Goal: Information Seeking & Learning: Learn about a topic

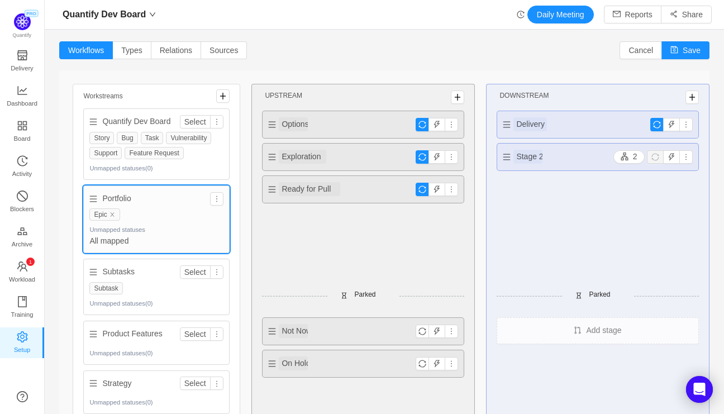
scroll to position [413, 679]
click at [446, 15] on div "Quantify Dev Board Daily Meeting Reports Share" at bounding box center [384, 15] width 654 height 18
click at [22, 130] on span "Board" at bounding box center [22, 138] width 17 height 22
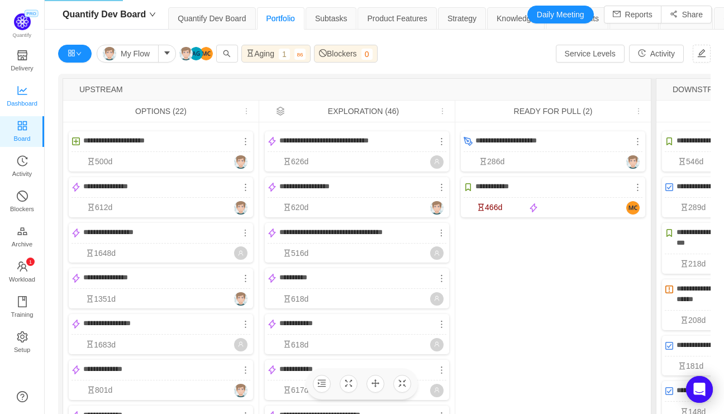
click at [25, 91] on icon "icon: line-chart" at bounding box center [22, 90] width 11 height 11
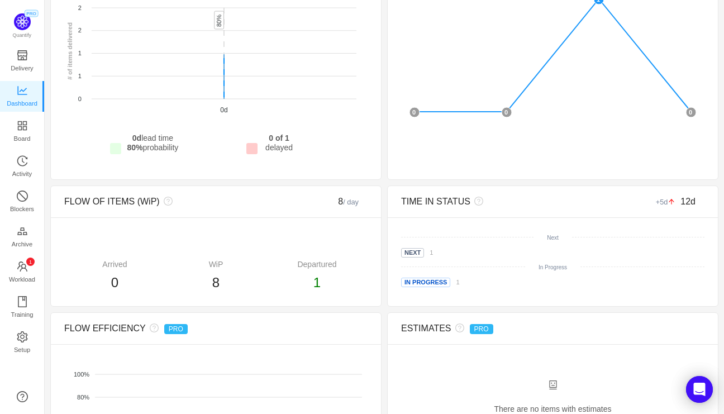
scroll to position [395, 0]
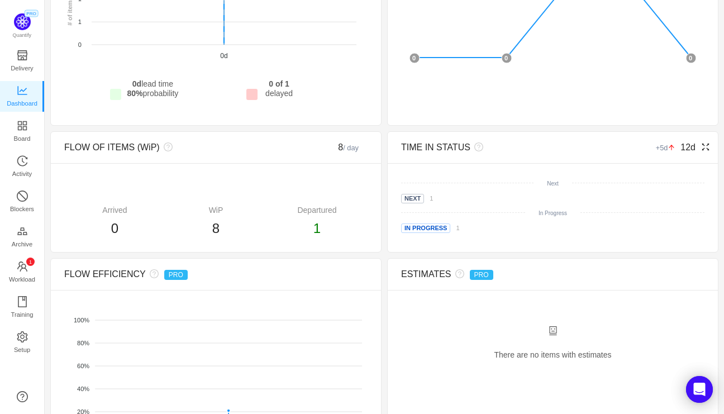
click at [705, 146] on icon "icon: fullscreen" at bounding box center [705, 146] width 9 height 9
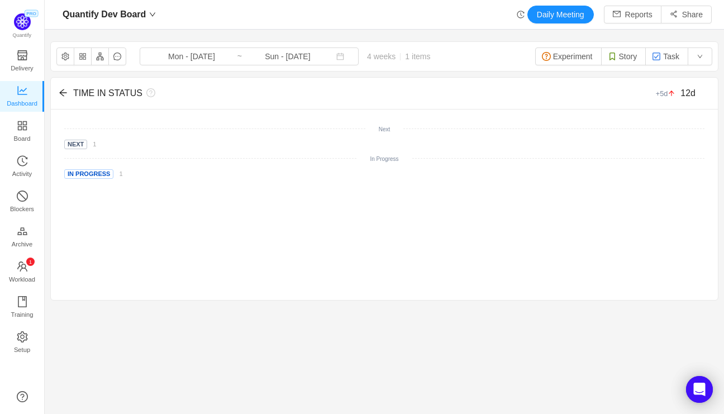
scroll to position [0, 0]
click at [26, 201] on span "Blockers" at bounding box center [22, 209] width 24 height 22
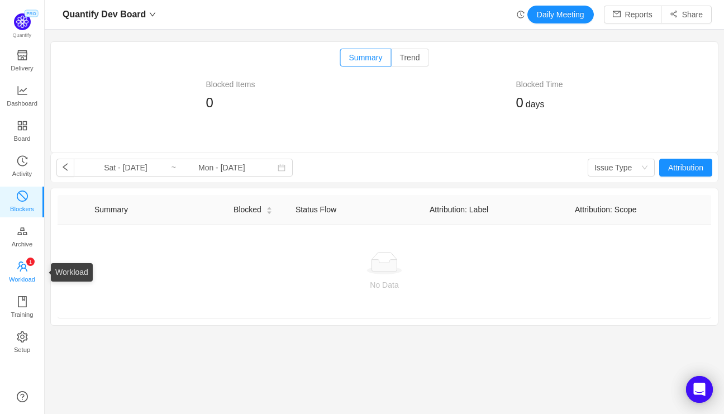
click at [22, 270] on span "Workload" at bounding box center [22, 279] width 26 height 22
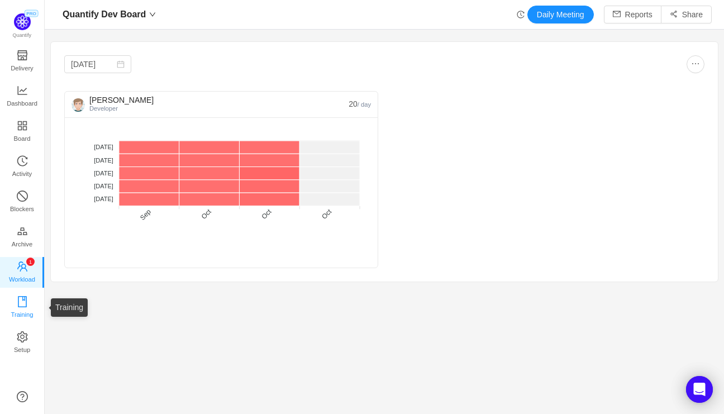
click at [22, 305] on span "Training" at bounding box center [22, 314] width 22 height 22
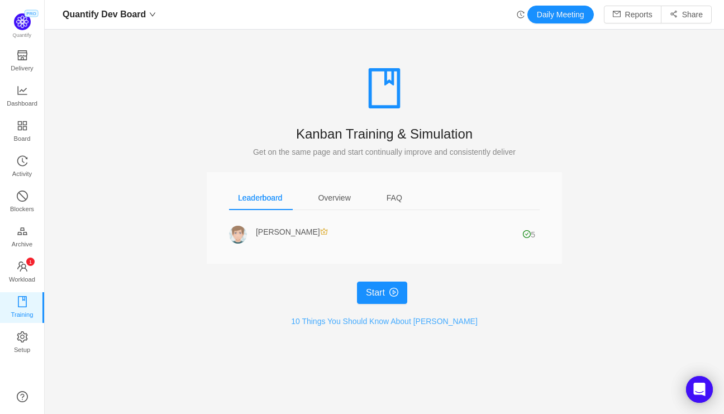
click at [369, 321] on link "10 Things You Should Know About Kanban" at bounding box center [384, 321] width 186 height 9
click at [332, 202] on div "Overview" at bounding box center [334, 197] width 50 height 25
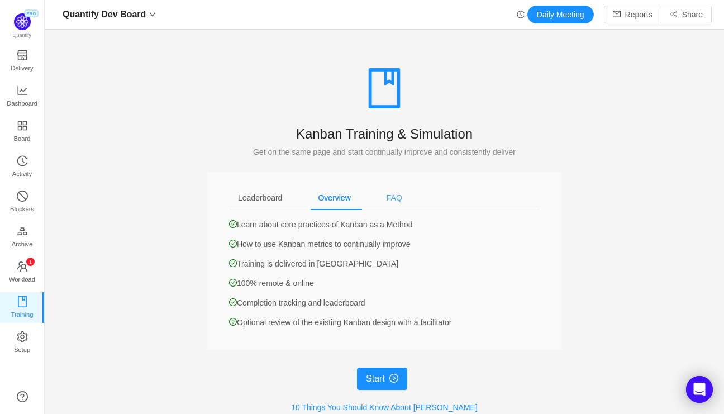
click at [399, 203] on div "FAQ" at bounding box center [394, 197] width 34 height 25
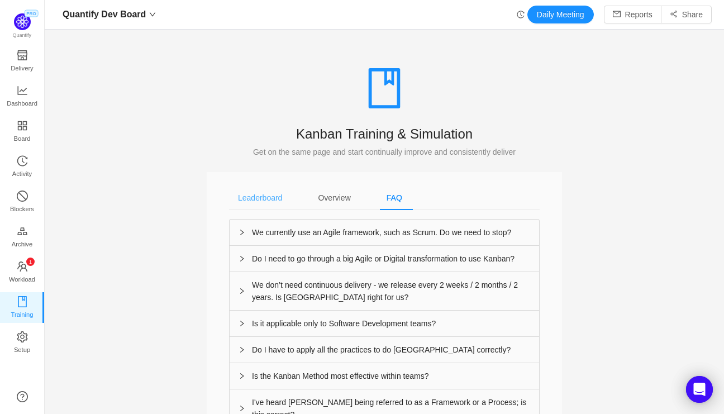
click at [270, 199] on div "Leaderboard" at bounding box center [260, 197] width 62 height 25
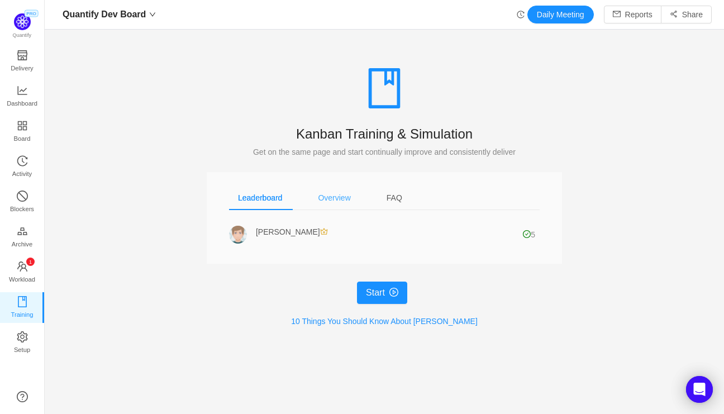
click at [336, 199] on div "Overview" at bounding box center [334, 197] width 50 height 25
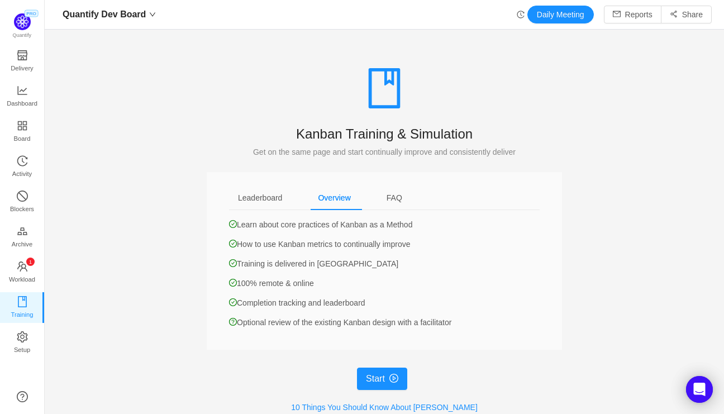
scroll to position [31, 0]
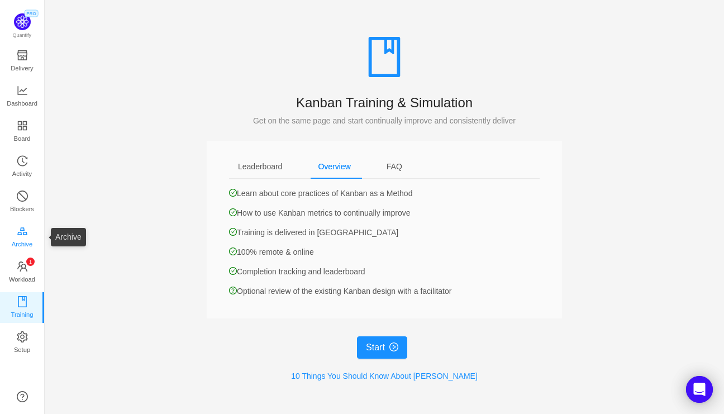
click at [25, 233] on span "Archive" at bounding box center [22, 244] width 21 height 22
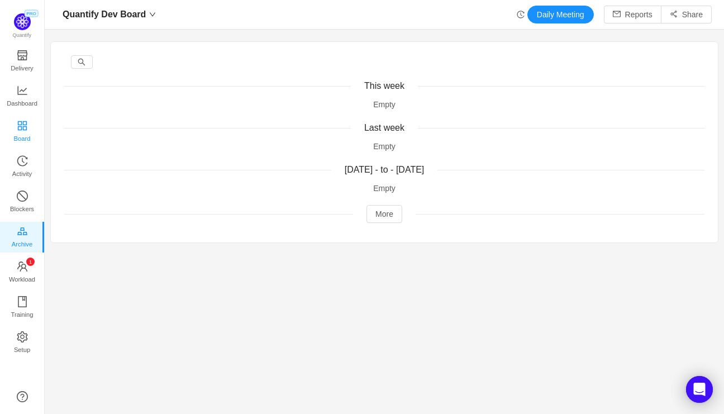
click at [26, 129] on span "Board" at bounding box center [22, 138] width 17 height 22
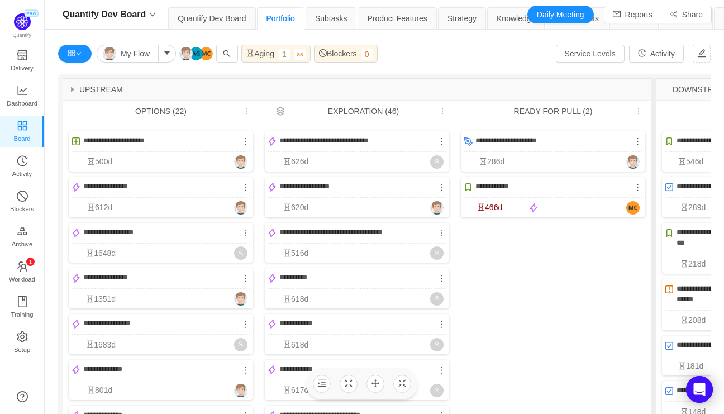
click at [71, 90] on icon "icon: caret-right" at bounding box center [72, 90] width 3 height 6
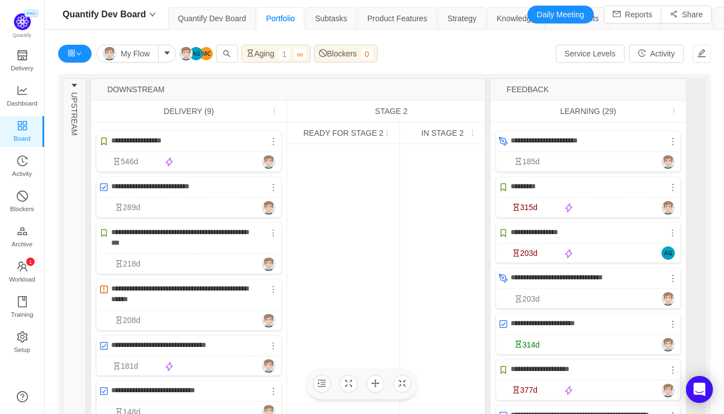
click at [74, 85] on icon "icon: caret-down" at bounding box center [74, 85] width 6 height 3
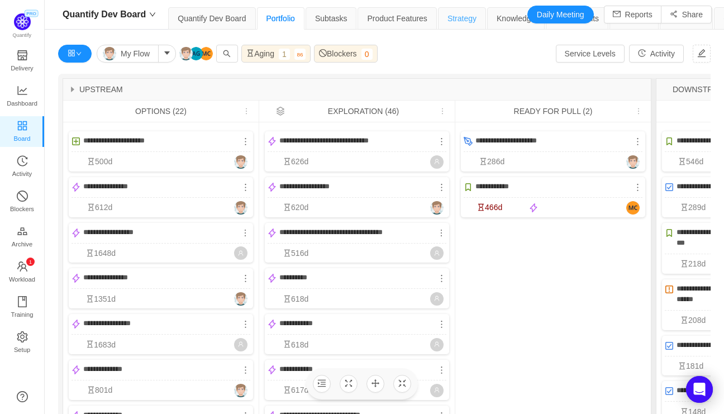
click at [465, 21] on div "Strategy" at bounding box center [462, 18] width 48 height 22
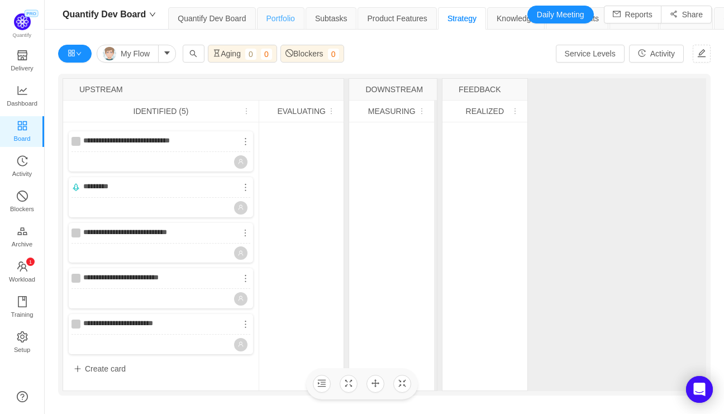
click at [285, 21] on div "Portfolio" at bounding box center [280, 18] width 47 height 22
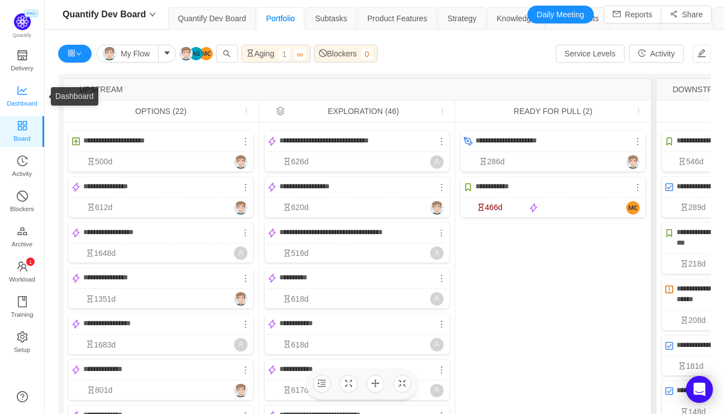
click at [22, 101] on span "Dashboard" at bounding box center [22, 103] width 31 height 22
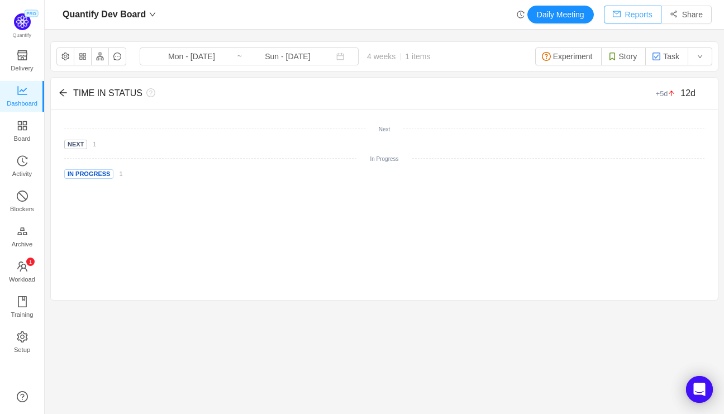
click at [637, 15] on button "Reports" at bounding box center [633, 15] width 58 height 18
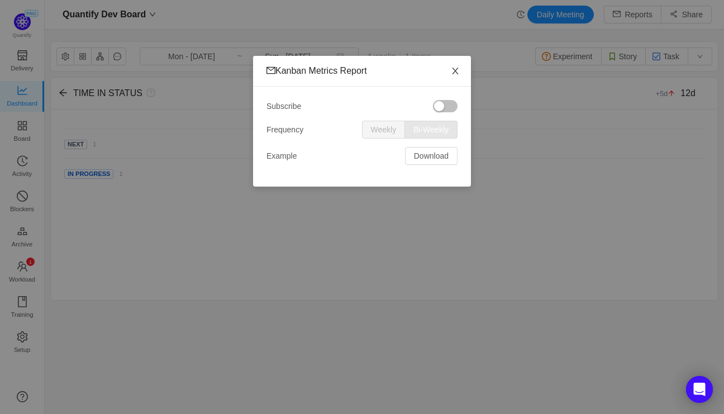
click at [455, 71] on icon "icon: close" at bounding box center [455, 71] width 6 height 7
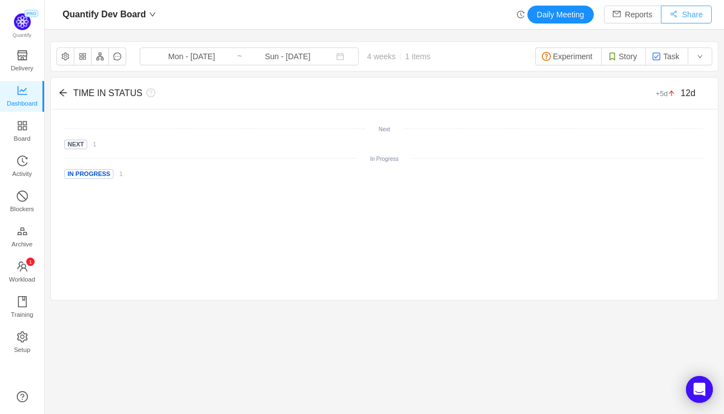
click at [690, 16] on button "Share" at bounding box center [686, 15] width 51 height 18
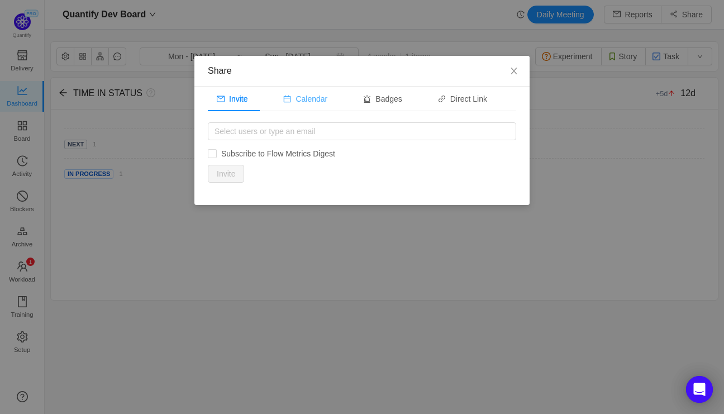
click at [317, 102] on div "Calendar" at bounding box center [305, 99] width 62 height 25
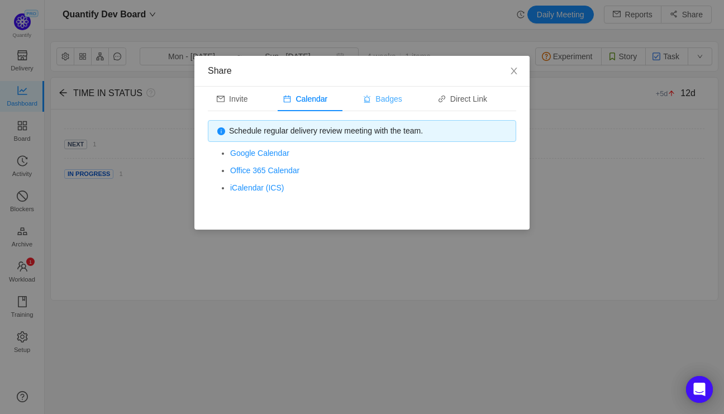
click at [386, 97] on div "Badges" at bounding box center [382, 99] width 56 height 25
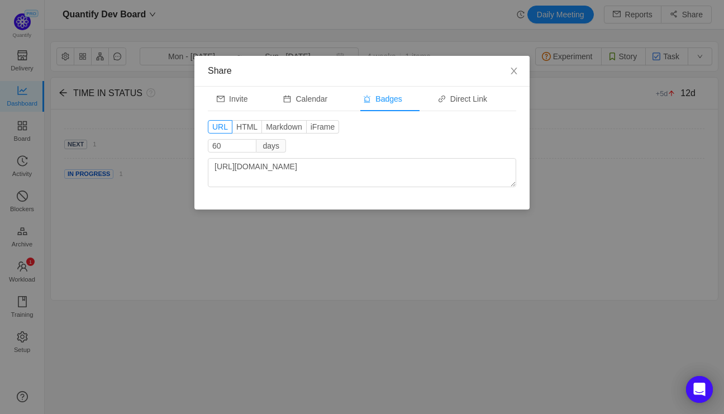
type textarea "https://app.qntify.co/badge/61a43efdca3406000730b658/lead-time.html?days=60"
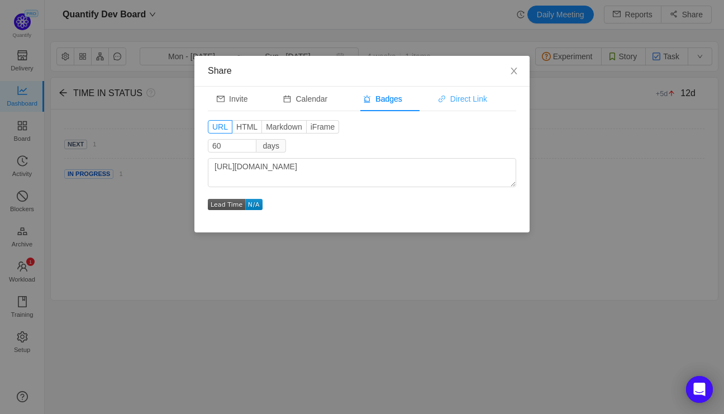
click at [464, 97] on div "Direct Link" at bounding box center [462, 99] width 67 height 25
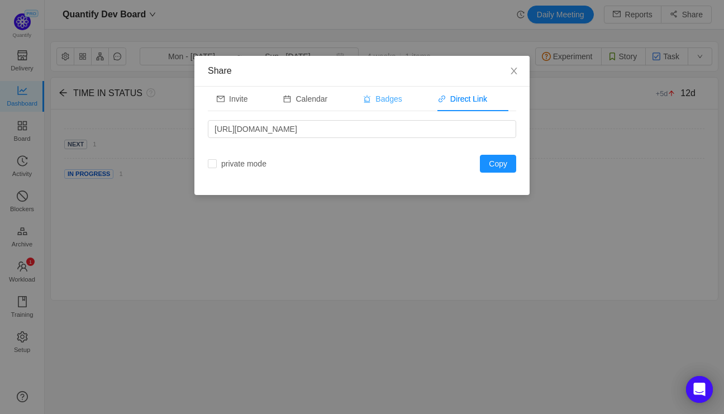
click at [401, 101] on div "Badges" at bounding box center [382, 99] width 56 height 25
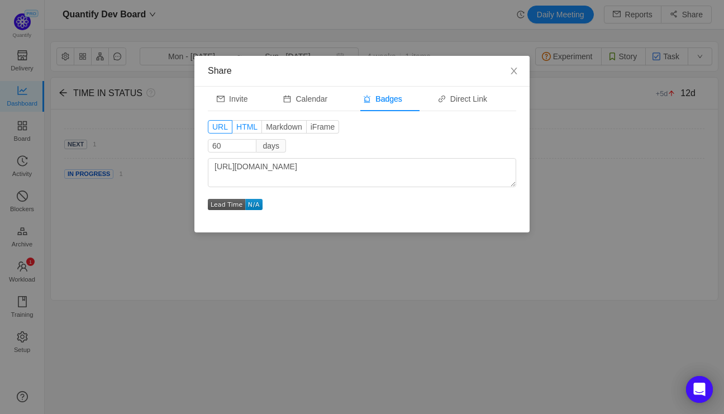
click at [248, 127] on span "HTML" at bounding box center [246, 126] width 21 height 9
click at [236, 130] on input "HTML" at bounding box center [236, 130] width 0 height 0
click at [215, 127] on span "URL" at bounding box center [220, 126] width 16 height 9
click at [212, 130] on input "URL" at bounding box center [212, 130] width 0 height 0
type textarea "https://app.qntify.co/badge/61a43efdca3406000730b658/lead-time.html?days=60"
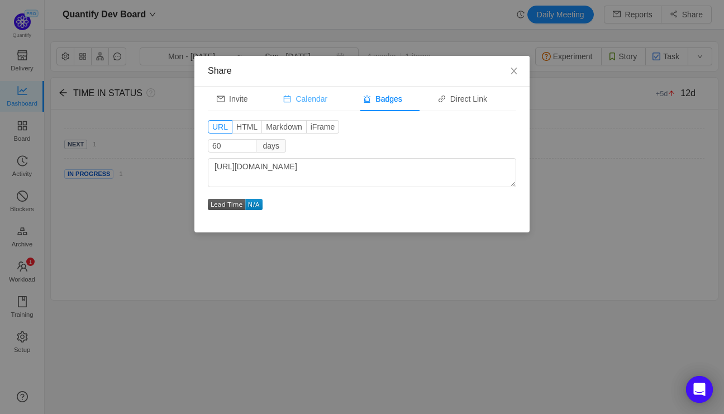
click at [321, 100] on div "Calendar" at bounding box center [305, 99] width 62 height 25
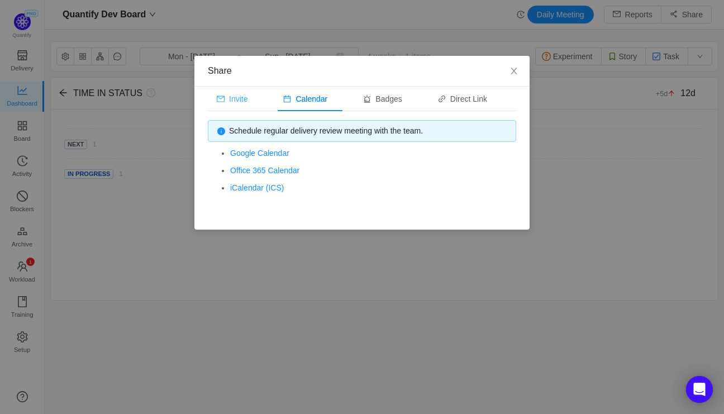
click at [242, 100] on div "Invite" at bounding box center [232, 99] width 49 height 25
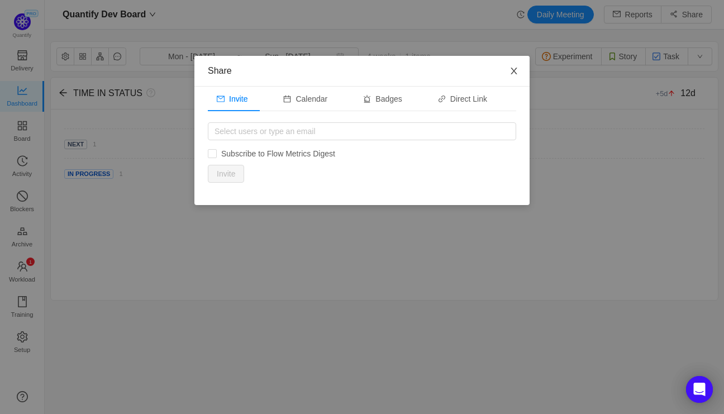
click at [516, 73] on icon "icon: close" at bounding box center [513, 70] width 9 height 9
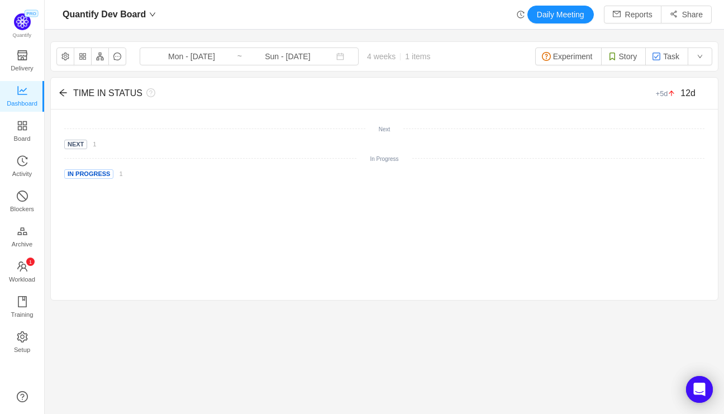
click at [482, 21] on div "Quantify Dev Board Daily Meeting Reports Share" at bounding box center [384, 15] width 654 height 18
click at [519, 12] on icon "icon: history" at bounding box center [520, 15] width 8 height 8
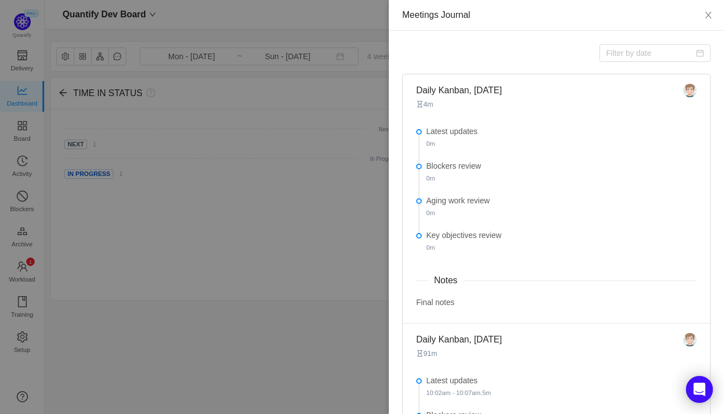
click at [328, 27] on div at bounding box center [362, 207] width 724 height 414
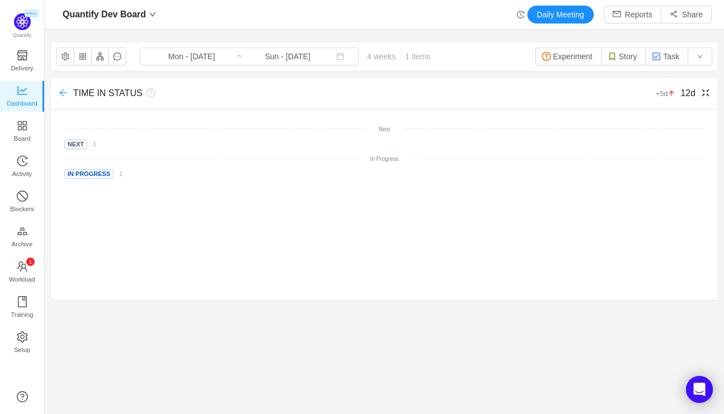
click at [63, 92] on icon "icon: arrow-left" at bounding box center [63, 92] width 9 height 9
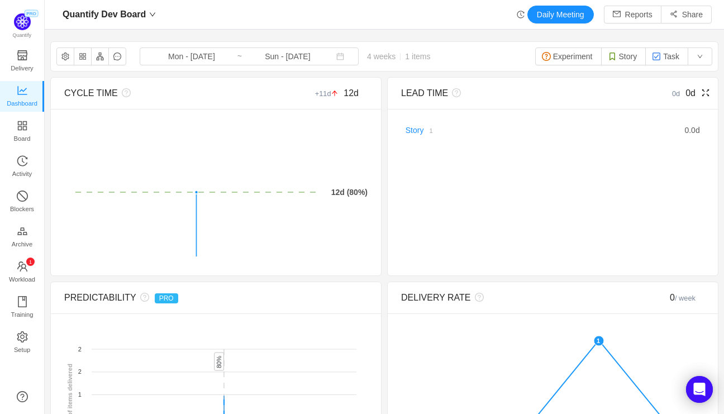
click at [705, 93] on icon "icon: fullscreen" at bounding box center [705, 92] width 9 height 9
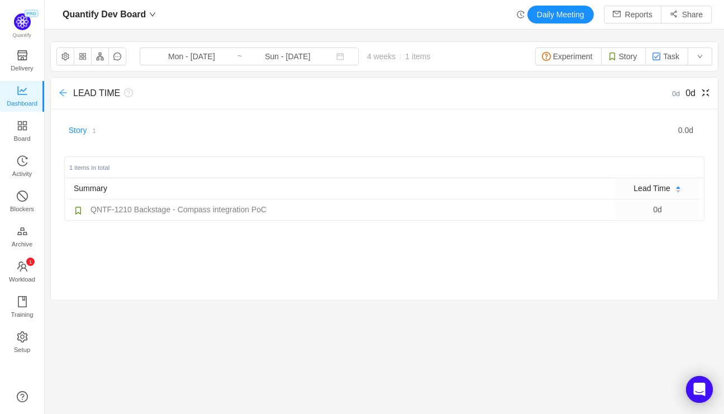
click at [63, 95] on icon "icon: arrow-left" at bounding box center [63, 92] width 9 height 9
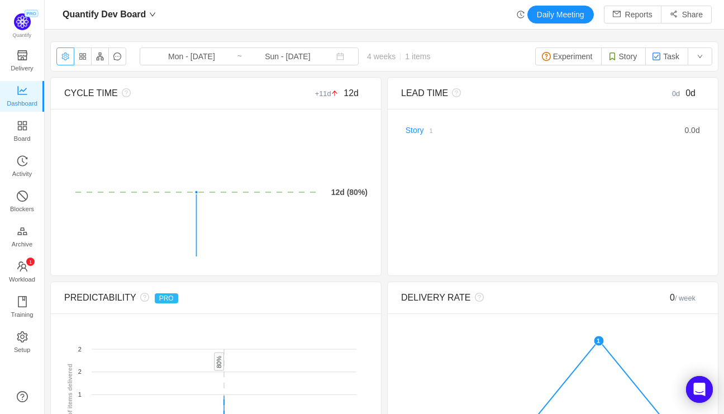
click at [63, 55] on button "button" at bounding box center [65, 56] width 18 height 18
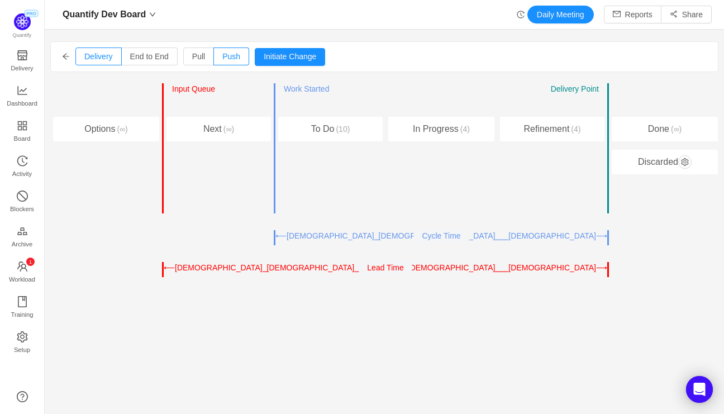
click at [280, 236] on div "⟵⎯⎯⎯⎯⎯⎯⎯⎯⎯⎯⎯⎯⎯⎯⎯⎯⎯⎯⎯⎯⎯⎯⎯⎯⎯⎯⎯⎯⎯⎯⎯⎯⎯⎯⎯⎯⎯⎯⎯⎯⎯⎯⎯⎯⎯⎯⎯⎯⎯⎯⎯⎯⎯⎯⎯⎯⎯⎯⎯⎯⎯⎯⎯⎯⎯⎯⎯⎯⎯⎯⎯⎯⎯⎯⎯⎯⎯⎯…" at bounding box center [358, 236] width 166 height 12
click at [289, 234] on div "⟵⎯⎯⎯⎯⎯⎯⎯⎯⎯⎯⎯⎯⎯⎯⎯⎯⎯⎯⎯⎯⎯⎯⎯⎯⎯⎯⎯⎯⎯⎯⎯⎯⎯⎯⎯⎯⎯⎯⎯⎯⎯⎯⎯⎯⎯⎯⎯⎯⎯⎯⎯⎯⎯⎯⎯⎯⎯⎯⎯⎯⎯⎯⎯⎯⎯⎯⎯⎯⎯⎯⎯⎯⎯⎯⎯⎯⎯⎯…" at bounding box center [358, 236] width 166 height 12
click at [297, 235] on div "⟵⎯⎯⎯⎯⎯⎯⎯⎯⎯⎯⎯⎯⎯⎯⎯⎯⎯⎯⎯⎯⎯⎯⎯⎯⎯⎯⎯⎯⎯⎯⎯⎯⎯⎯⎯⎯⎯⎯⎯⎯⎯⎯⎯⎯⎯⎯⎯⎯⎯⎯⎯⎯⎯⎯⎯⎯⎯⎯⎯⎯⎯⎯⎯⎯⎯⎯⎯⎯⎯⎯⎯⎯⎯⎯⎯⎯⎯⎯…" at bounding box center [358, 236] width 166 height 12
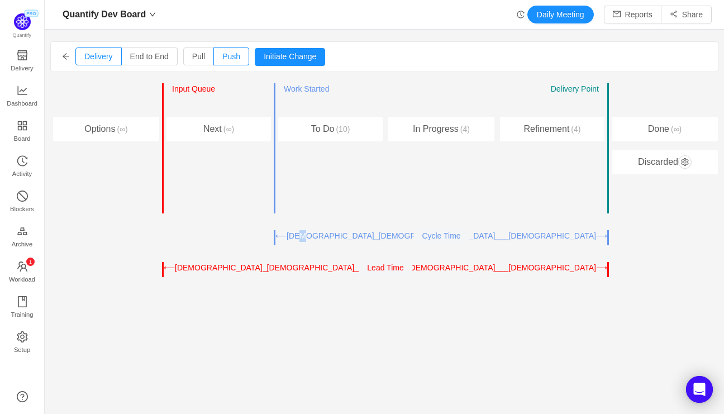
click at [297, 235] on div "⟵⎯⎯⎯⎯⎯⎯⎯⎯⎯⎯⎯⎯⎯⎯⎯⎯⎯⎯⎯⎯⎯⎯⎯⎯⎯⎯⎯⎯⎯⎯⎯⎯⎯⎯⎯⎯⎯⎯⎯⎯⎯⎯⎯⎯⎯⎯⎯⎯⎯⎯⎯⎯⎯⎯⎯⎯⎯⎯⎯⎯⎯⎯⎯⎯⎯⎯⎯⎯⎯⎯⎯⎯⎯⎯⎯⎯⎯⎯…" at bounding box center [358, 236] width 166 height 12
click at [290, 235] on div "⟵⎯⎯⎯⎯⎯⎯⎯⎯⎯⎯⎯⎯⎯⎯⎯⎯⎯⎯⎯⎯⎯⎯⎯⎯⎯⎯⎯⎯⎯⎯⎯⎯⎯⎯⎯⎯⎯⎯⎯⎯⎯⎯⎯⎯⎯⎯⎯⎯⎯⎯⎯⎯⎯⎯⎯⎯⎯⎯⎯⎯⎯⎯⎯⎯⎯⎯⎯⎯⎯⎯⎯⎯⎯⎯⎯⎯⎯⎯…" at bounding box center [358, 236] width 166 height 12
click at [268, 317] on div "Delivery End to End Pull Push Initiate Change Cancel Confirm Entry Point ← → In…" at bounding box center [384, 186] width 668 height 290
click at [65, 57] on icon "icon: arrow-left" at bounding box center [66, 56] width 8 height 8
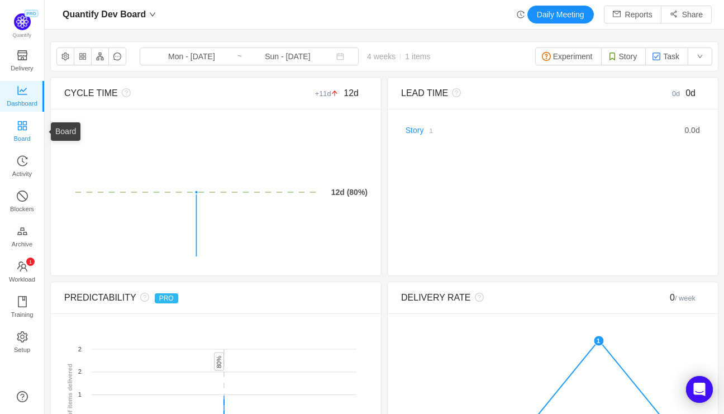
click at [30, 132] on span "Board" at bounding box center [22, 138] width 17 height 22
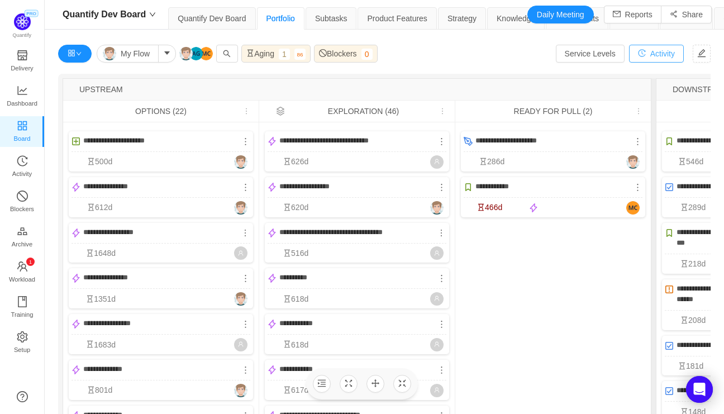
click at [655, 57] on button "Activity" at bounding box center [656, 54] width 55 height 18
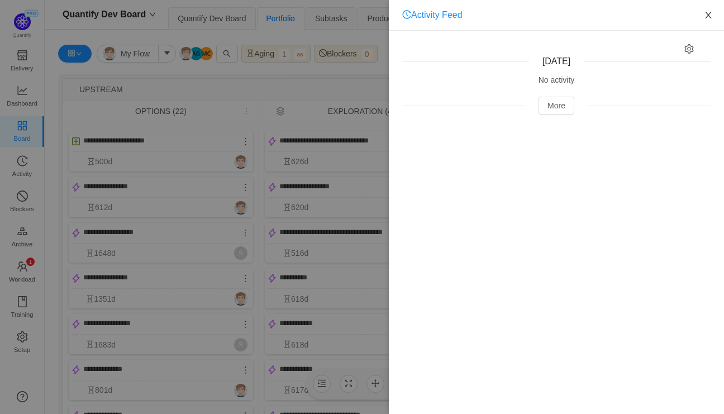
click at [708, 16] on icon "icon: close" at bounding box center [708, 15] width 6 height 7
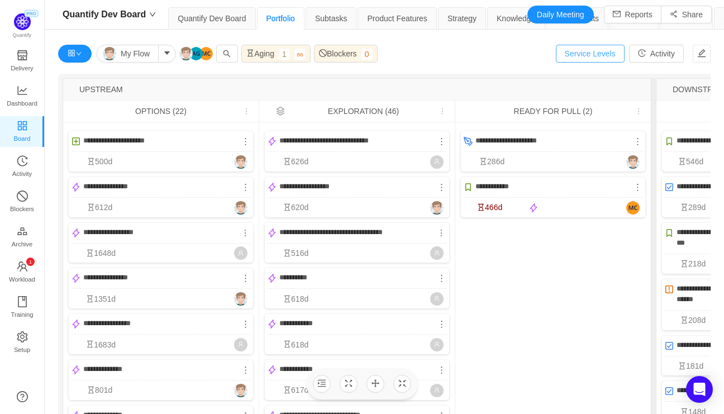
click at [597, 54] on button "Service Levels" at bounding box center [590, 54] width 69 height 18
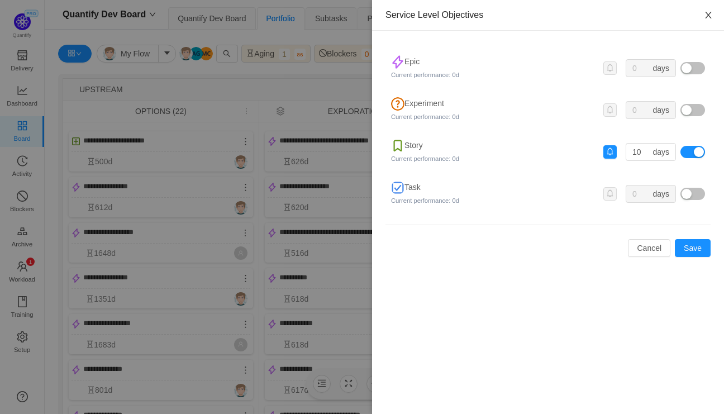
click at [711, 16] on icon "icon: close" at bounding box center [708, 15] width 9 height 9
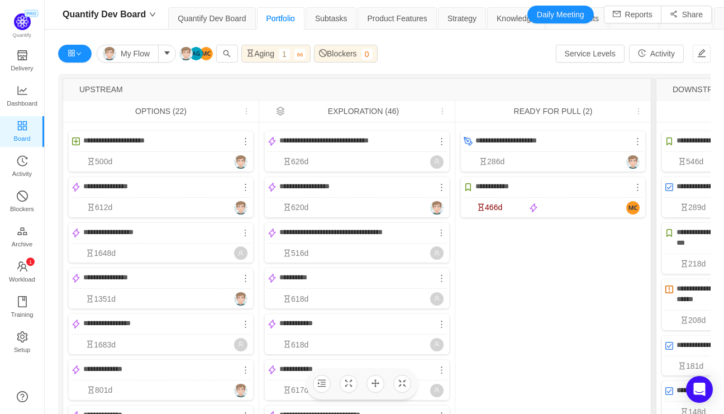
click at [508, 50] on div "My Flow Aging 1 86 Blockers 0 Clear filters Service Levels Activity" at bounding box center [384, 54] width 652 height 18
click at [138, 140] on span "**********" at bounding box center [124, 140] width 82 height 11
click at [145, 140] on span "**********" at bounding box center [124, 140] width 82 height 11
click at [313, 140] on span "**********" at bounding box center [337, 140] width 117 height 11
click at [444, 233] on icon "icon: more" at bounding box center [441, 232] width 9 height 9
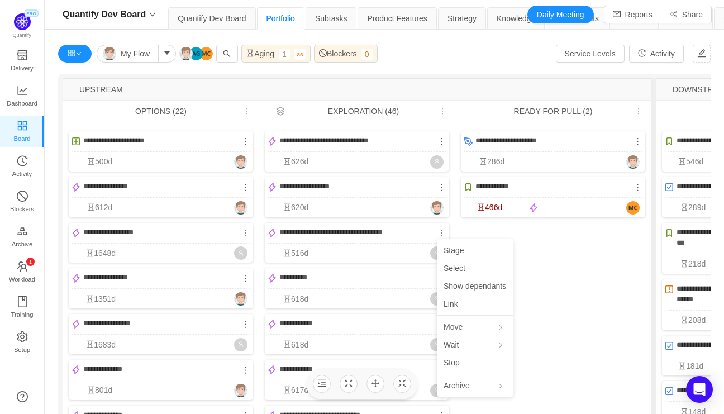
click at [433, 58] on div "My Flow Aging 1 86 Blockers 0 Clear filters Service Levels Activity" at bounding box center [384, 54] width 652 height 18
click at [247, 140] on icon "icon: more" at bounding box center [245, 141] width 9 height 9
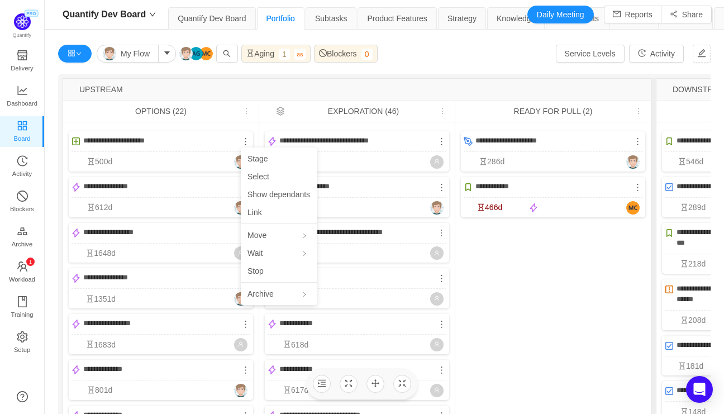
click at [419, 56] on div "My Flow Aging 1 86 Blockers 0 Clear filters Service Levels Activity" at bounding box center [384, 54] width 652 height 18
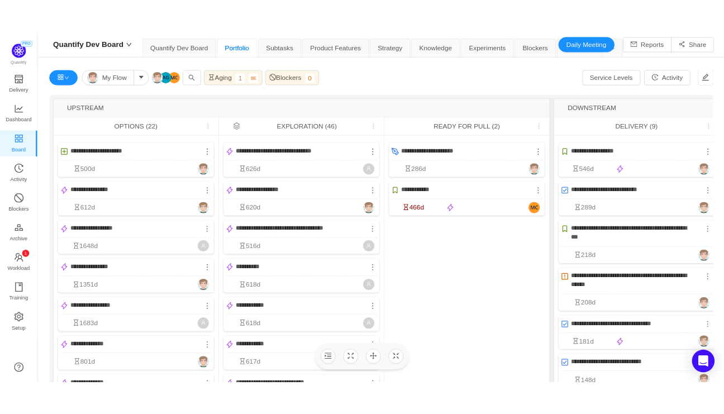
scroll to position [413, 679]
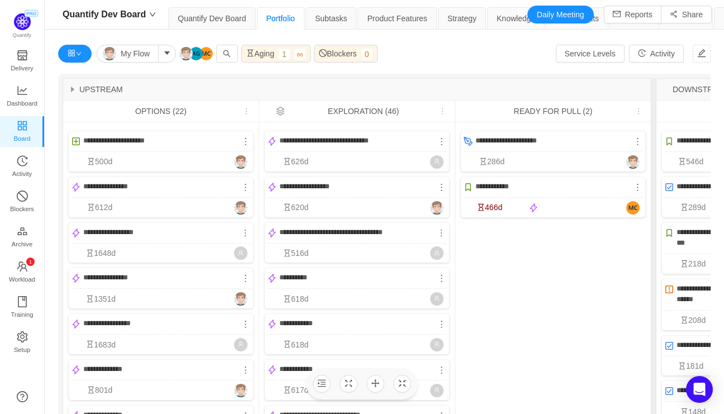
click at [71, 89] on icon "icon: caret-right" at bounding box center [72, 90] width 3 height 6
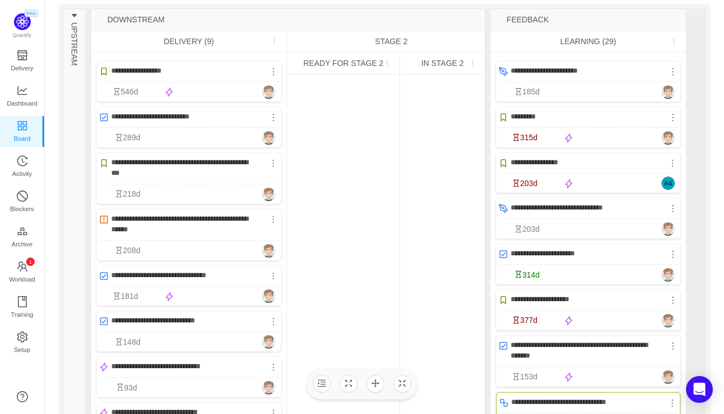
scroll to position [0, 0]
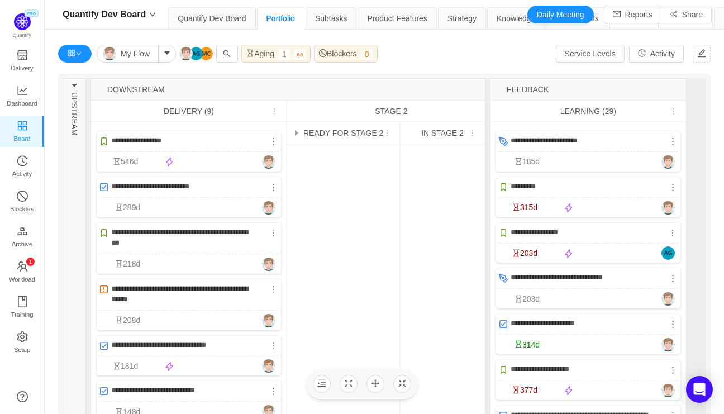
click at [384, 132] on icon "icon: more" at bounding box center [387, 133] width 8 height 8
click at [17, 95] on span "Dashboard" at bounding box center [22, 103] width 31 height 22
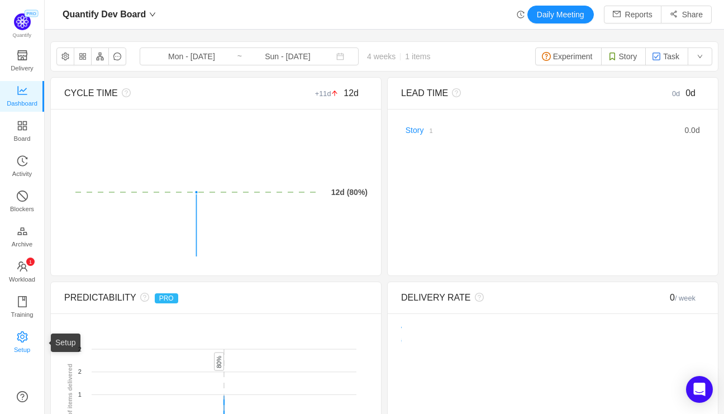
click at [22, 339] on span "Setup" at bounding box center [22, 349] width 16 height 22
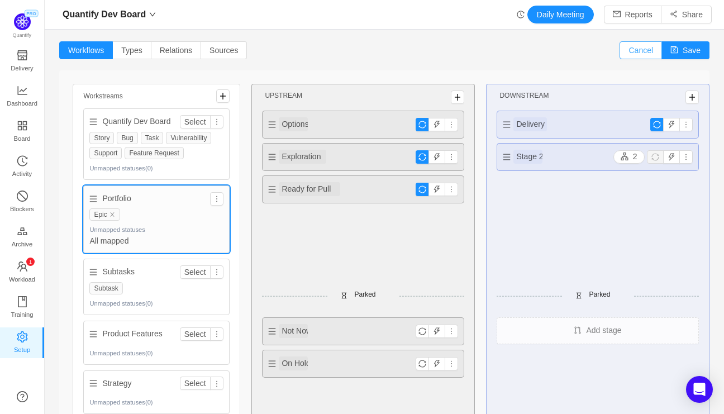
click at [639, 48] on button "Cancel" at bounding box center [640, 50] width 42 height 18
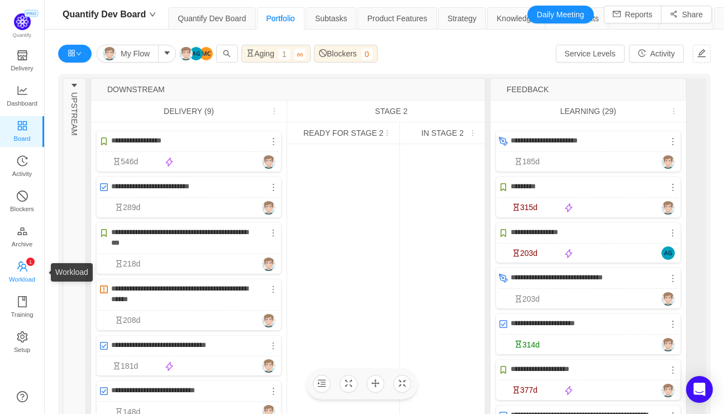
click at [25, 268] on span "Workload" at bounding box center [22, 279] width 26 height 22
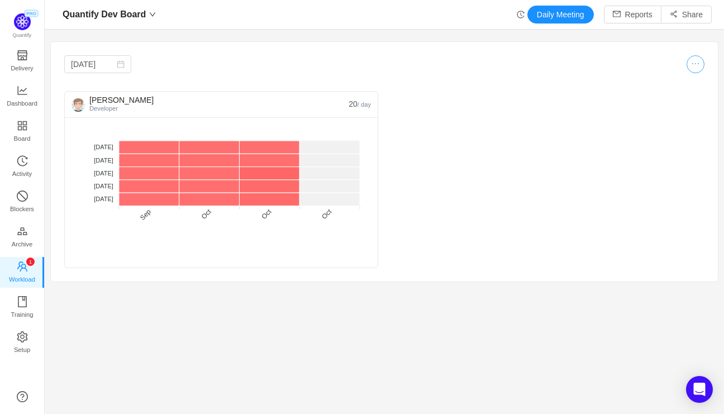
click at [700, 62] on button "button" at bounding box center [695, 64] width 18 height 18
click at [671, 57] on div at bounding box center [544, 64] width 320 height 18
click at [33, 97] on span "Dashboard" at bounding box center [22, 103] width 31 height 22
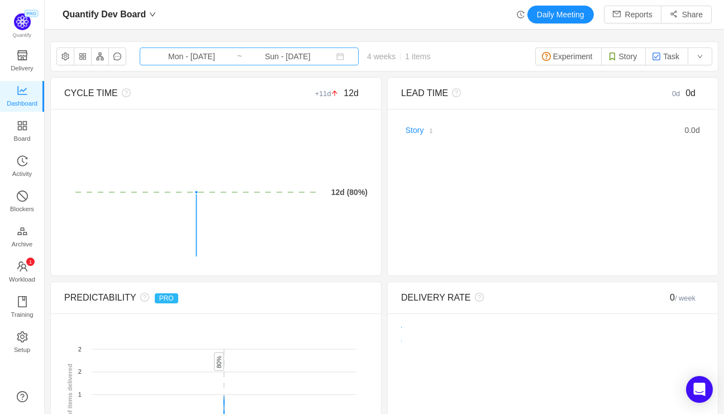
click at [242, 54] on input "Sun - [DATE]" at bounding box center [287, 56] width 90 height 12
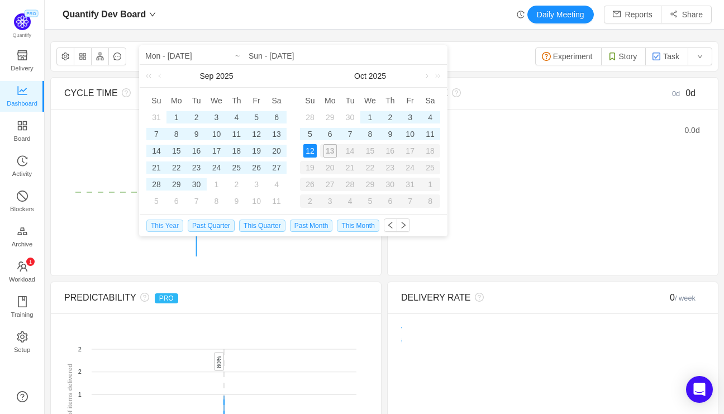
click at [165, 227] on span "This Year" at bounding box center [164, 225] width 37 height 12
type input "Wed - Jan 01, 2025"
type input "Sun - Oct 12, 2025"
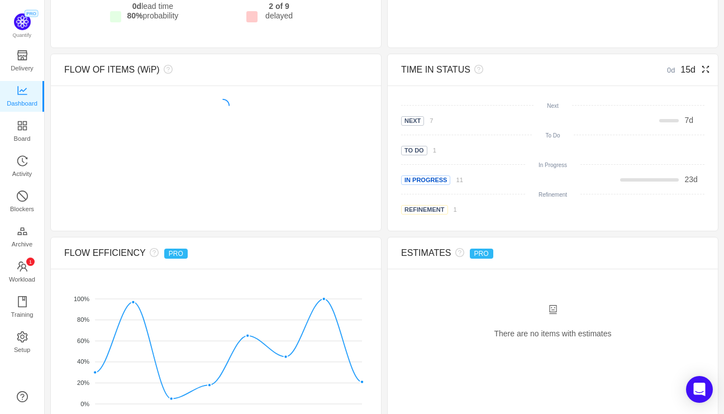
scroll to position [477, 0]
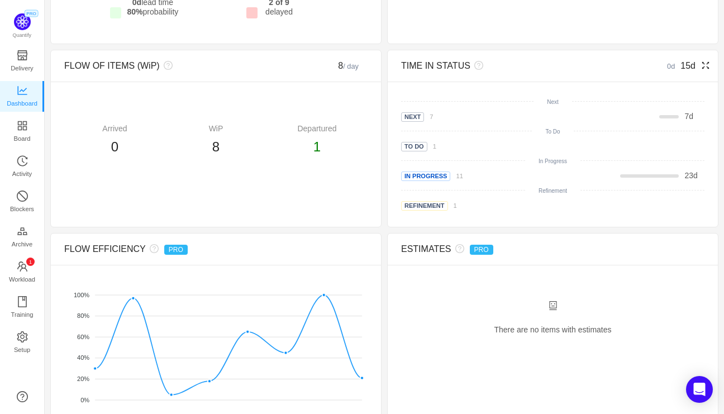
click at [704, 66] on icon "icon: fullscreen" at bounding box center [705, 65] width 9 height 9
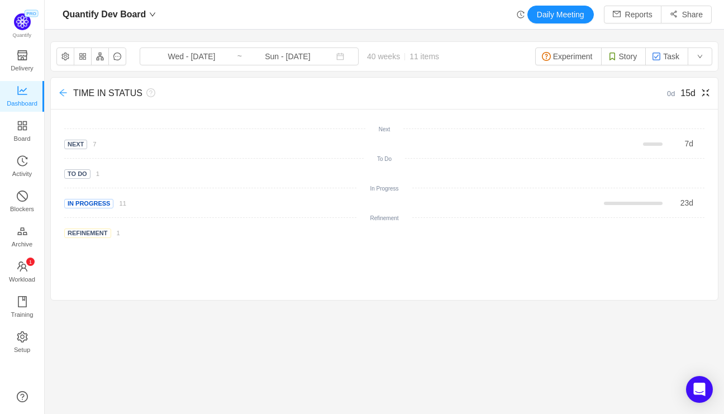
click at [62, 94] on icon "icon: arrow-left" at bounding box center [63, 92] width 9 height 9
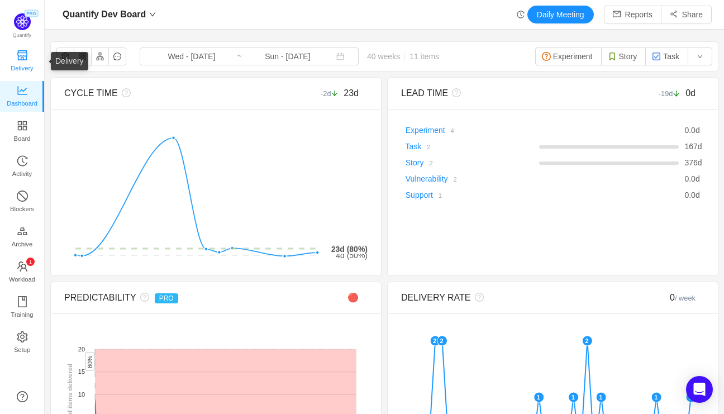
click at [25, 61] on span "Delivery" at bounding box center [22, 68] width 22 height 22
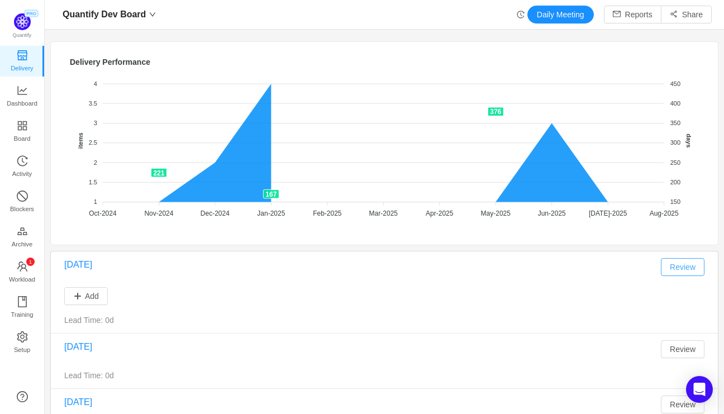
click at [689, 267] on button "Review" at bounding box center [683, 267] width 44 height 18
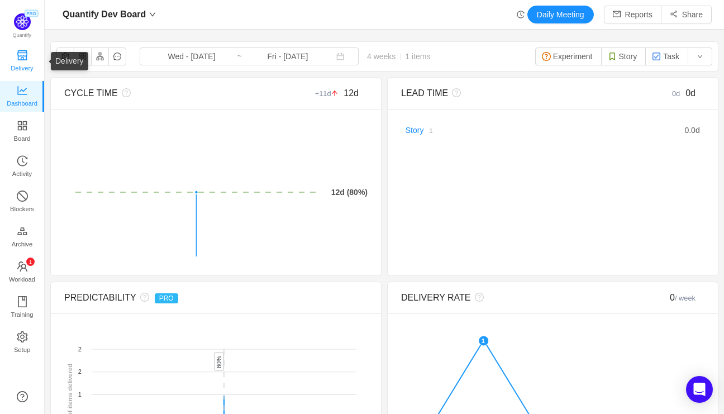
click at [25, 59] on span "Delivery" at bounding box center [22, 68] width 22 height 22
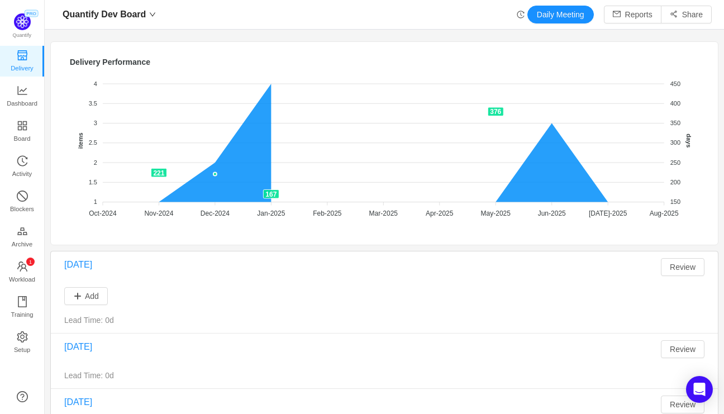
click at [228, 18] on div "Quantify Dev Board Daily Meeting Reports Share" at bounding box center [384, 15] width 654 height 18
click at [143, 13] on span "Quantify Dev Board" at bounding box center [104, 15] width 83 height 18
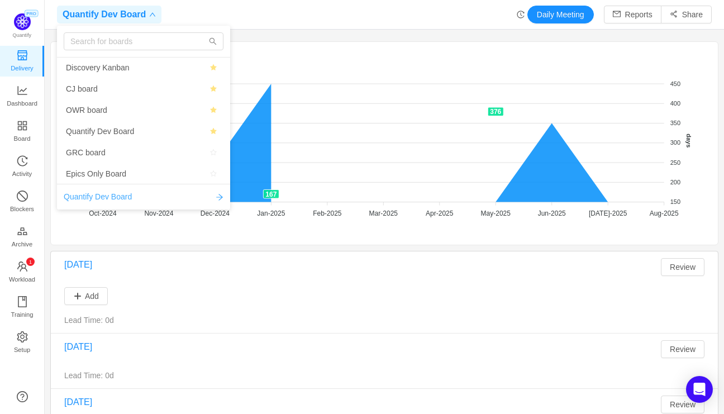
click at [120, 197] on span "Quantify Dev Board" at bounding box center [98, 197] width 68 height 12
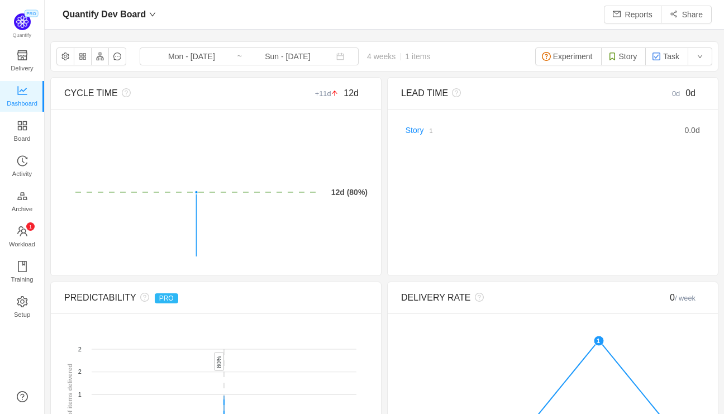
scroll to position [413, 679]
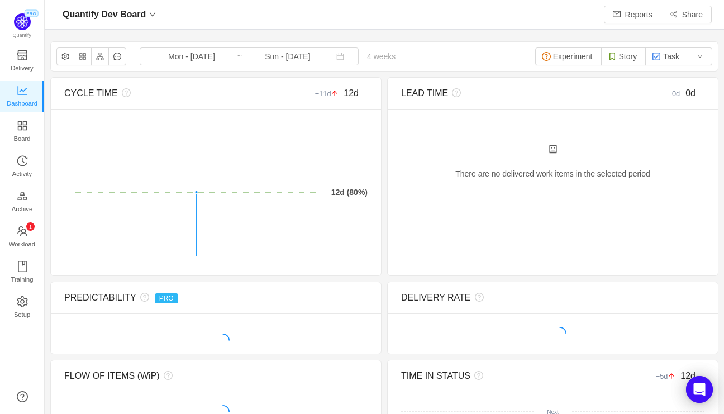
scroll to position [413, 679]
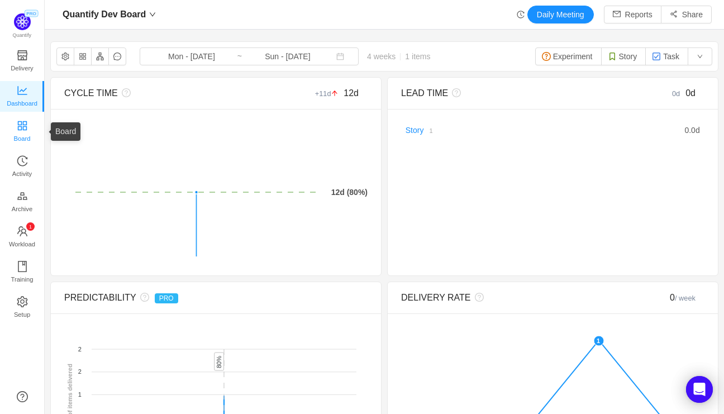
click at [28, 135] on span "Board" at bounding box center [22, 138] width 17 height 22
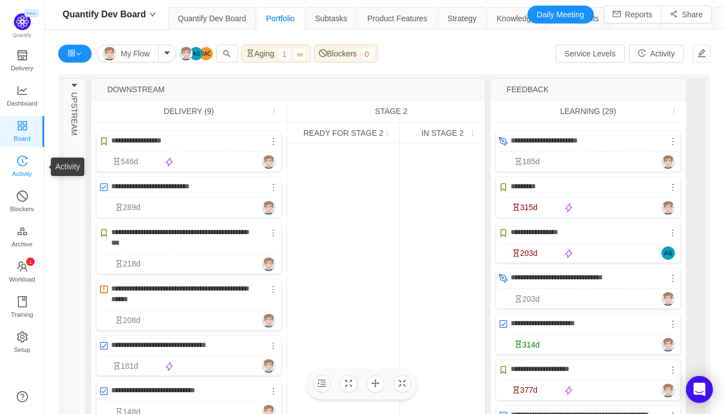
click at [27, 166] on span "Activity" at bounding box center [22, 173] width 20 height 22
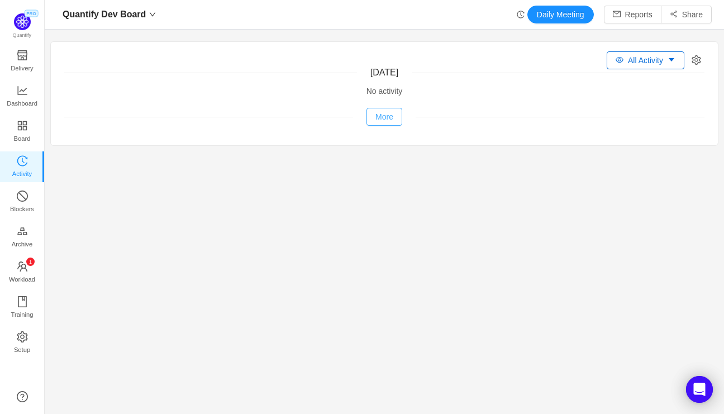
click at [389, 114] on button "More" at bounding box center [384, 117] width 36 height 18
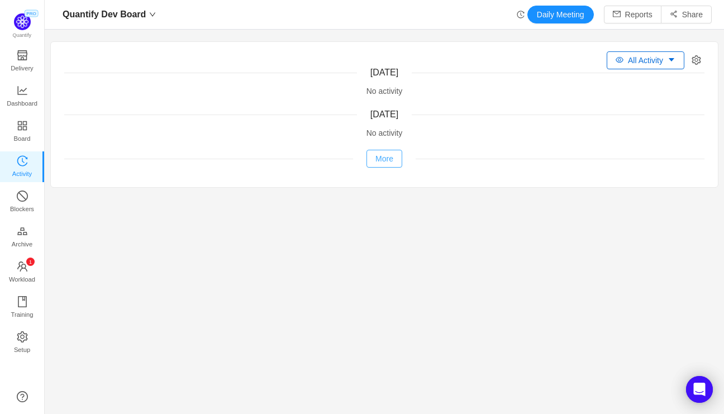
click at [384, 159] on button "More" at bounding box center [384, 159] width 36 height 18
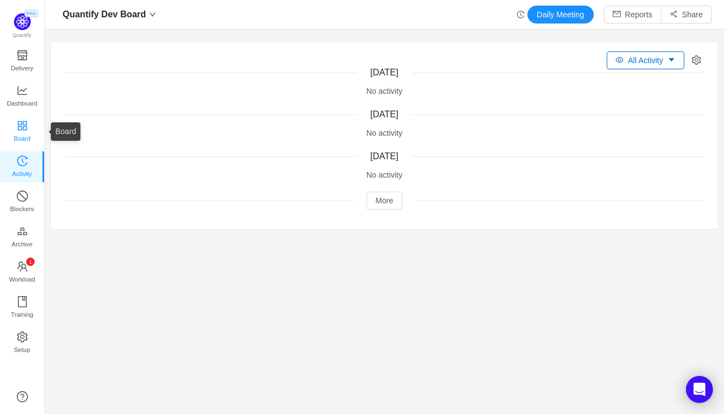
click at [26, 125] on icon "icon: appstore" at bounding box center [21, 125] width 9 height 9
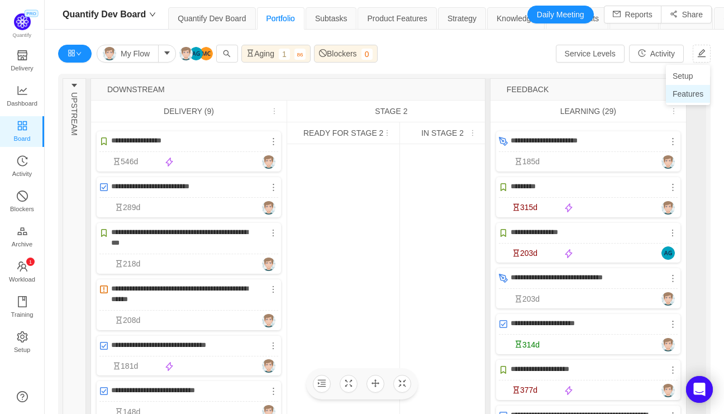
click at [695, 92] on li "Features" at bounding box center [688, 94] width 44 height 18
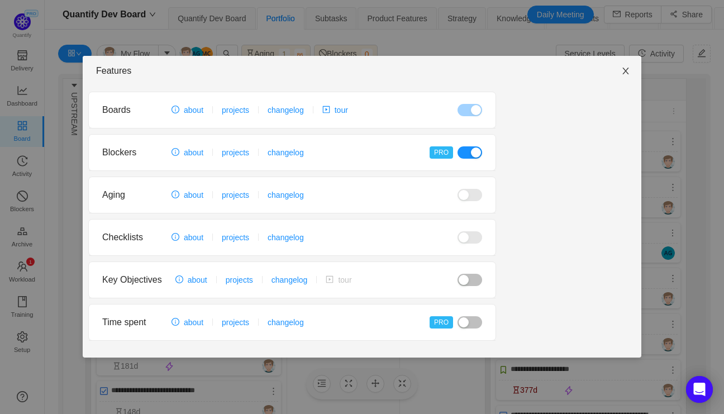
click at [627, 70] on icon "icon: close" at bounding box center [625, 70] width 9 height 9
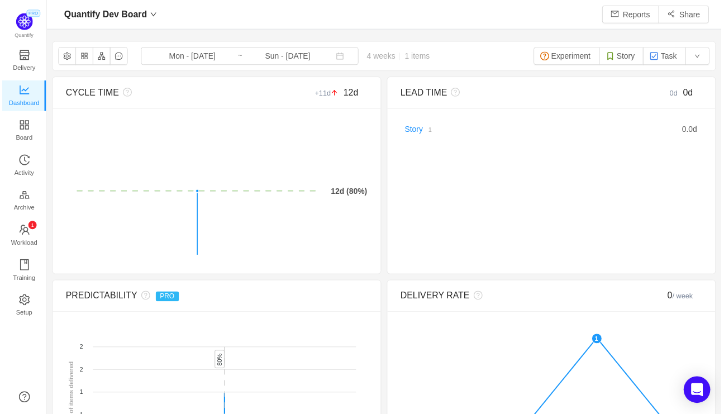
scroll to position [413, 679]
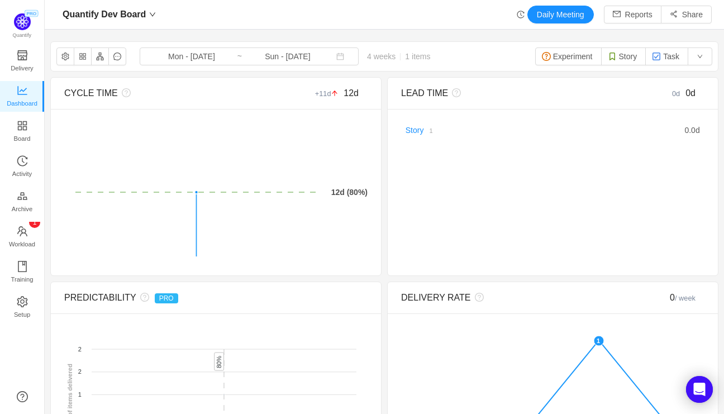
scroll to position [413, 679]
click at [369, 92] on icon "icon: fullscreen" at bounding box center [368, 92] width 9 height 9
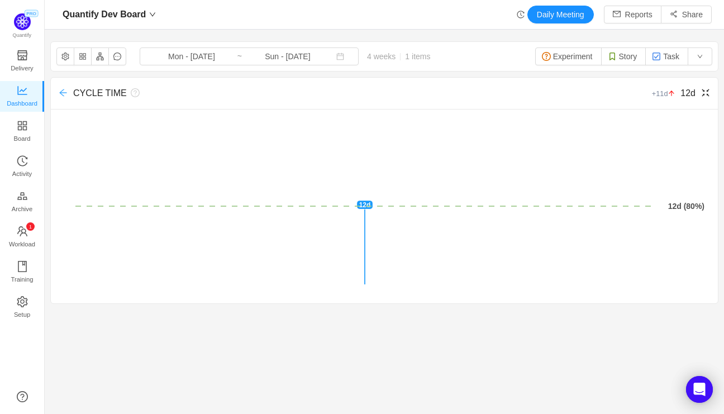
click at [64, 92] on icon "icon: arrow-left" at bounding box center [63, 92] width 9 height 9
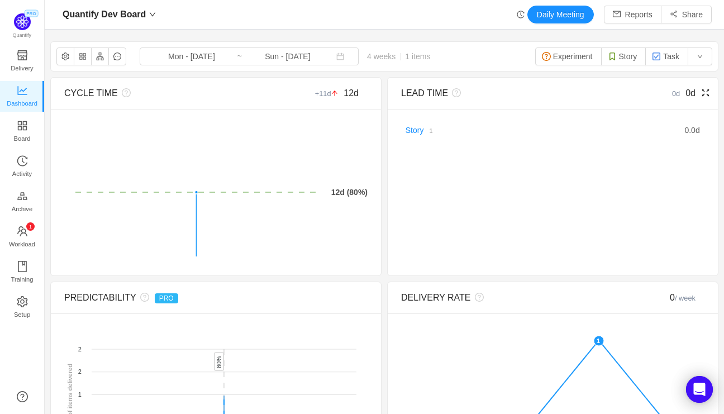
click at [704, 90] on icon "icon: fullscreen" at bounding box center [705, 92] width 9 height 9
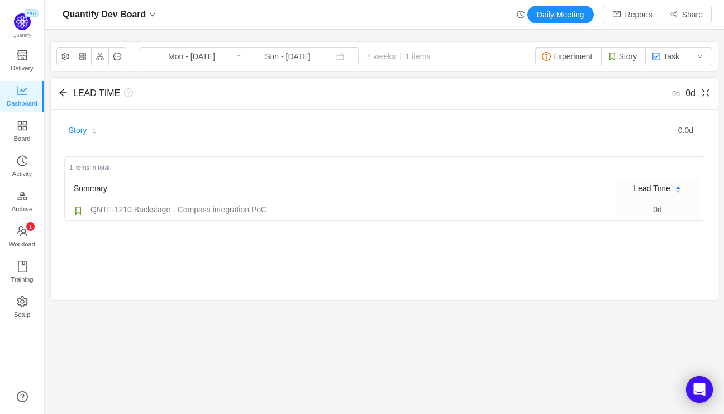
click at [84, 165] on small "1 items in total" at bounding box center [89, 167] width 40 height 7
copy small "1 items in total"
click at [63, 93] on icon "icon: arrow-left" at bounding box center [63, 92] width 9 height 9
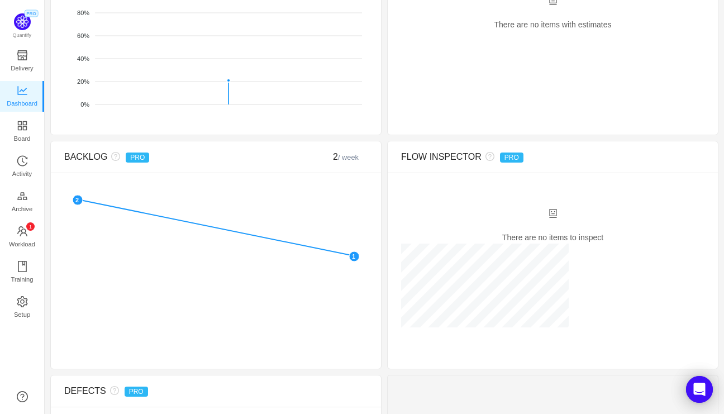
scroll to position [742, 0]
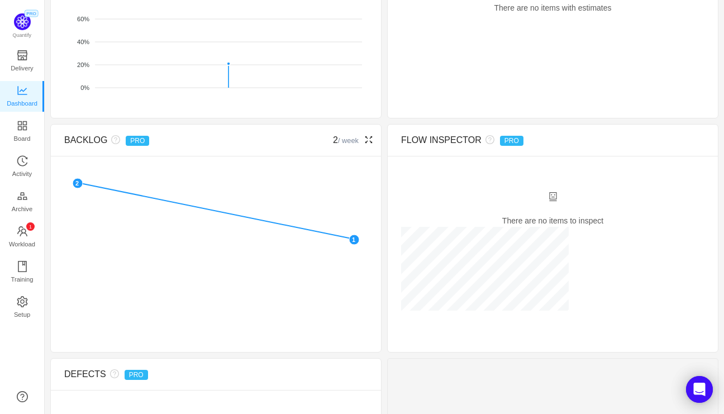
click at [369, 137] on icon "icon: fullscreen" at bounding box center [368, 139] width 9 height 9
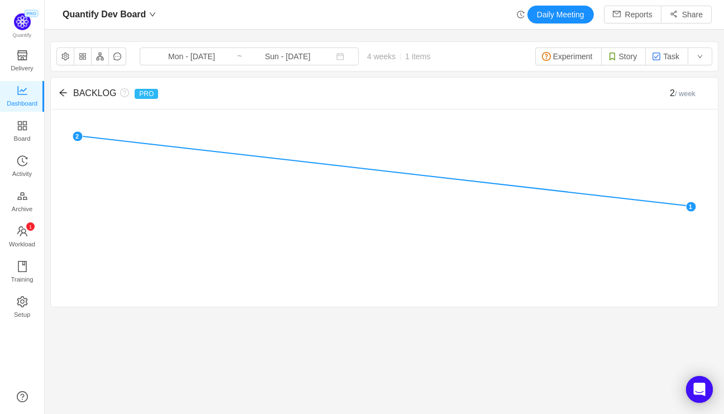
scroll to position [0, 0]
click at [63, 90] on icon "icon: arrow-left" at bounding box center [63, 92] width 9 height 9
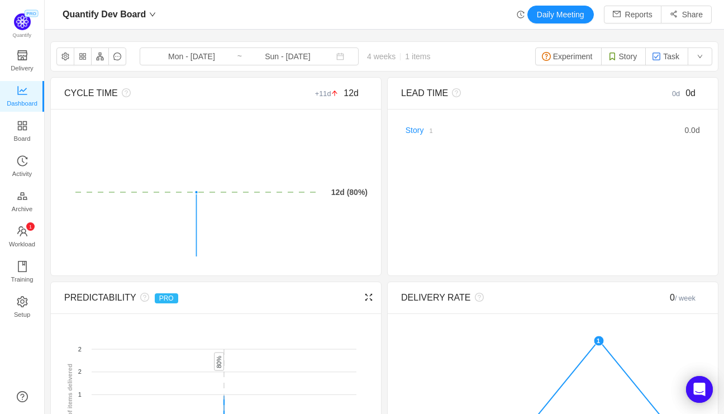
click at [368, 298] on icon "icon: fullscreen" at bounding box center [368, 297] width 9 height 9
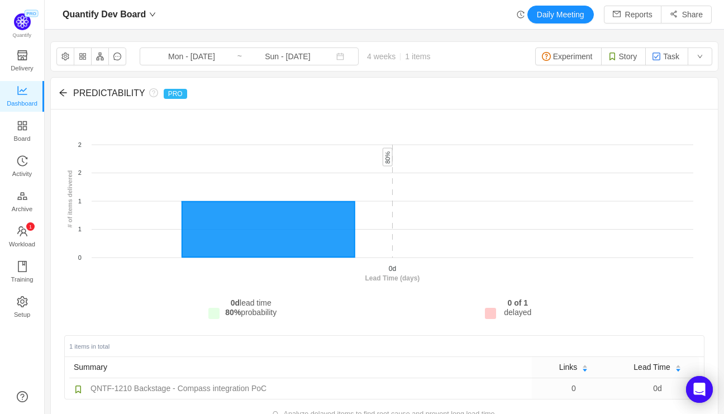
scroll to position [18, 0]
